Goal: Navigation & Orientation: Find specific page/section

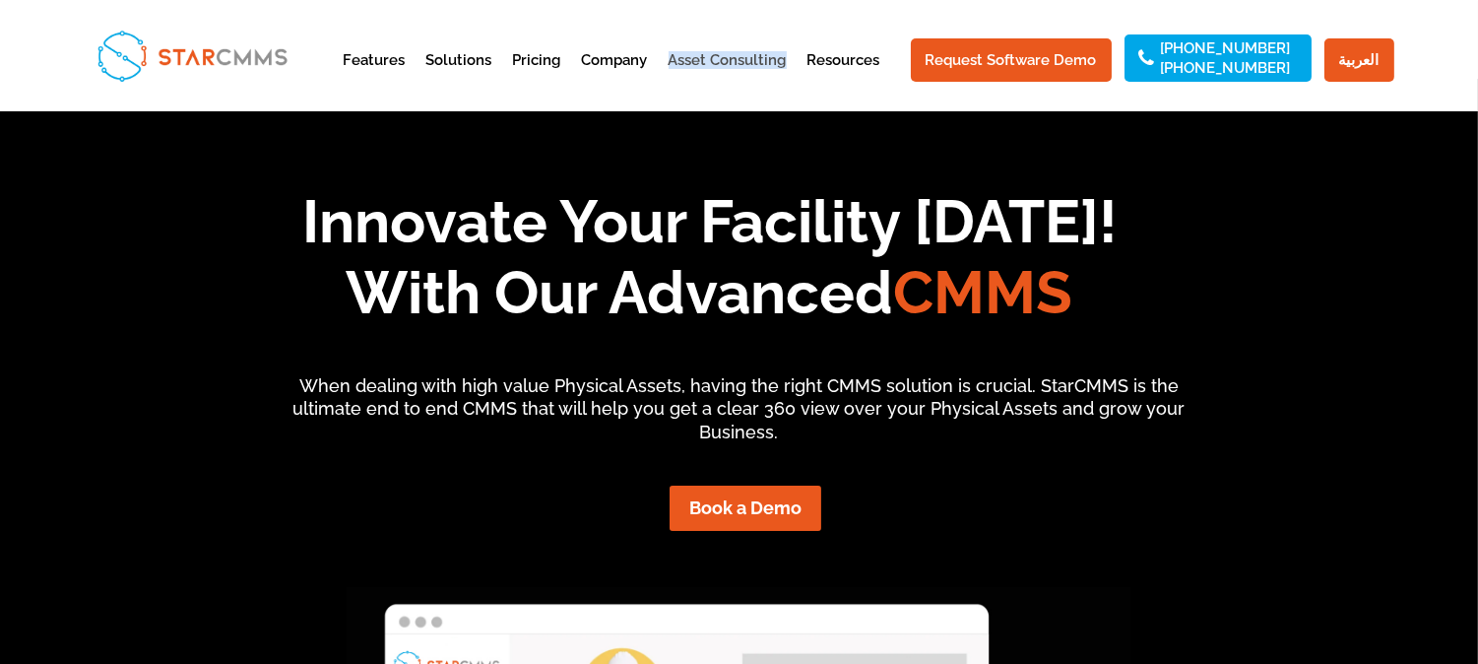
drag, startPoint x: 809, startPoint y: 72, endPoint x: 690, endPoint y: 71, distance: 118.2
click at [690, 71] on li "Asset Consulting" at bounding box center [737, 77] width 136 height 48
copy link "Asset Consulting"
click at [709, 87] on link "Asset Consulting" at bounding box center [728, 77] width 118 height 48
click at [779, 57] on link "Asset Consulting" at bounding box center [728, 77] width 118 height 48
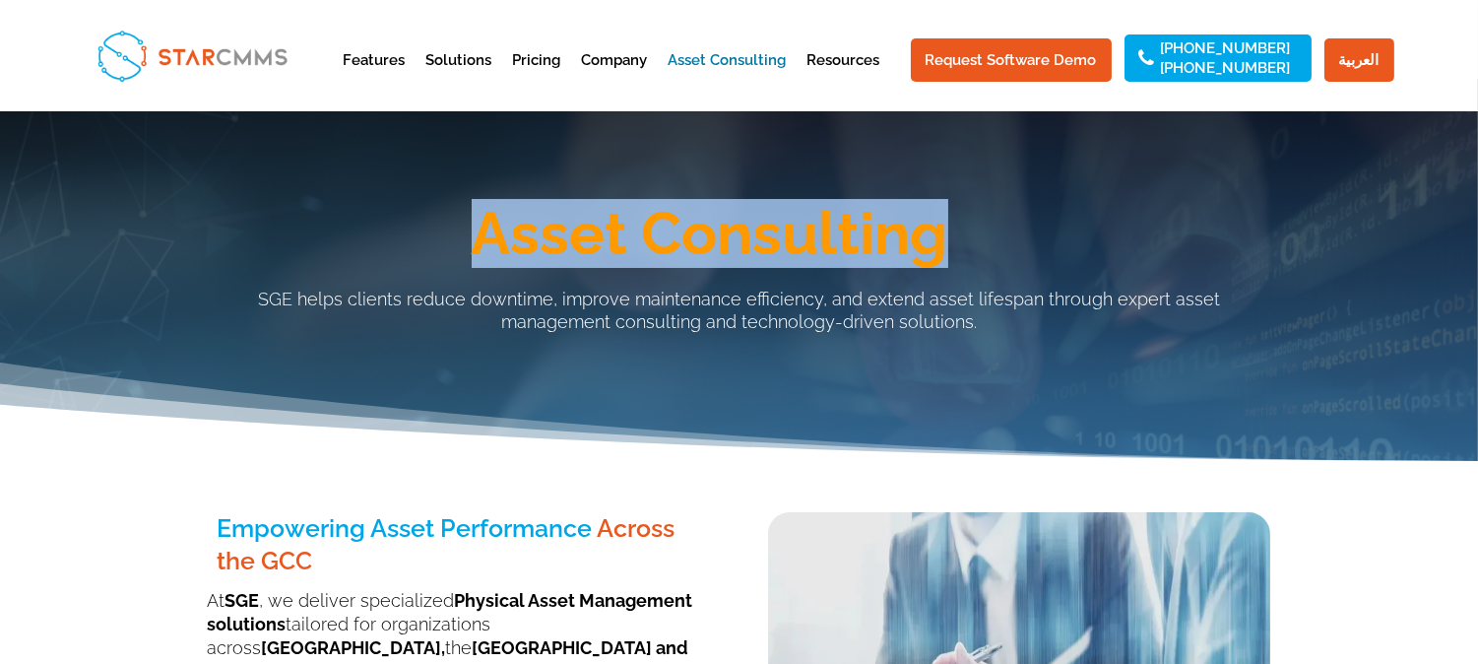
click at [476, 231] on h1 "Asset Consulting" at bounding box center [710, 238] width 1123 height 69
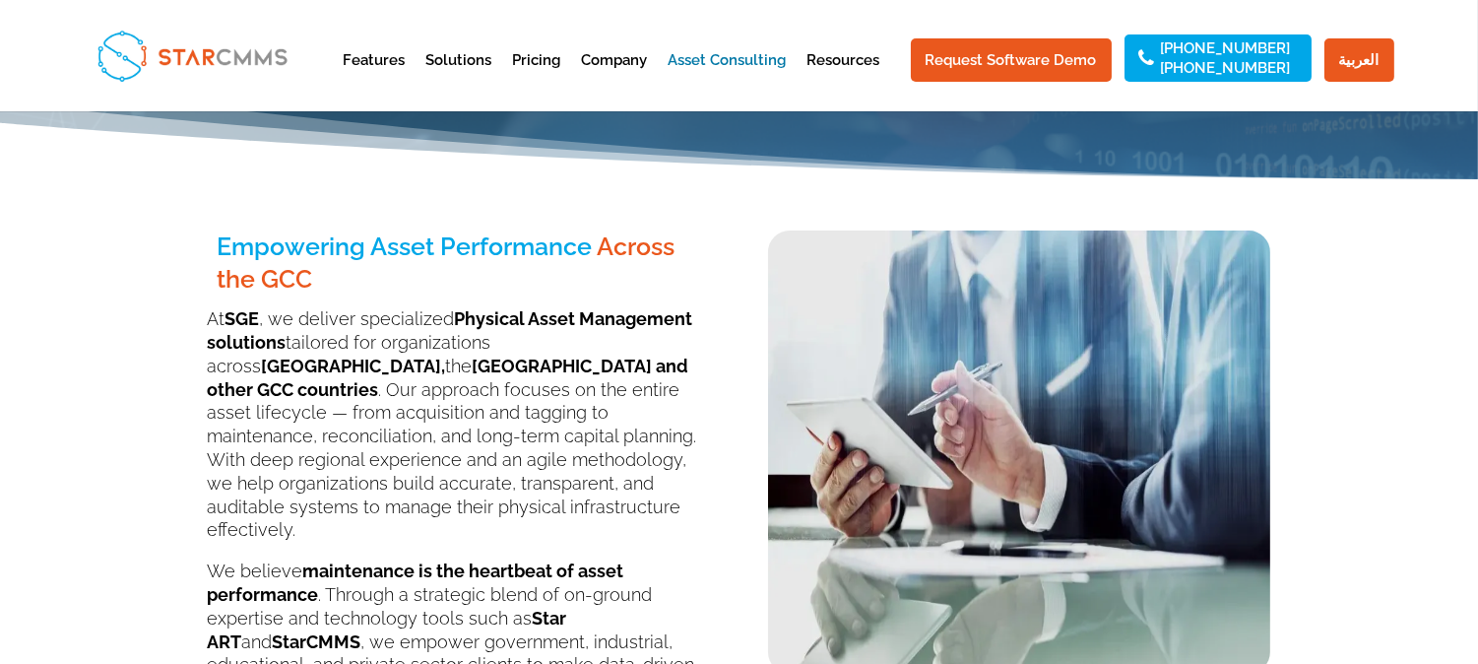
scroll to position [328, 0]
